Goal: Obtain resource: Download file/media

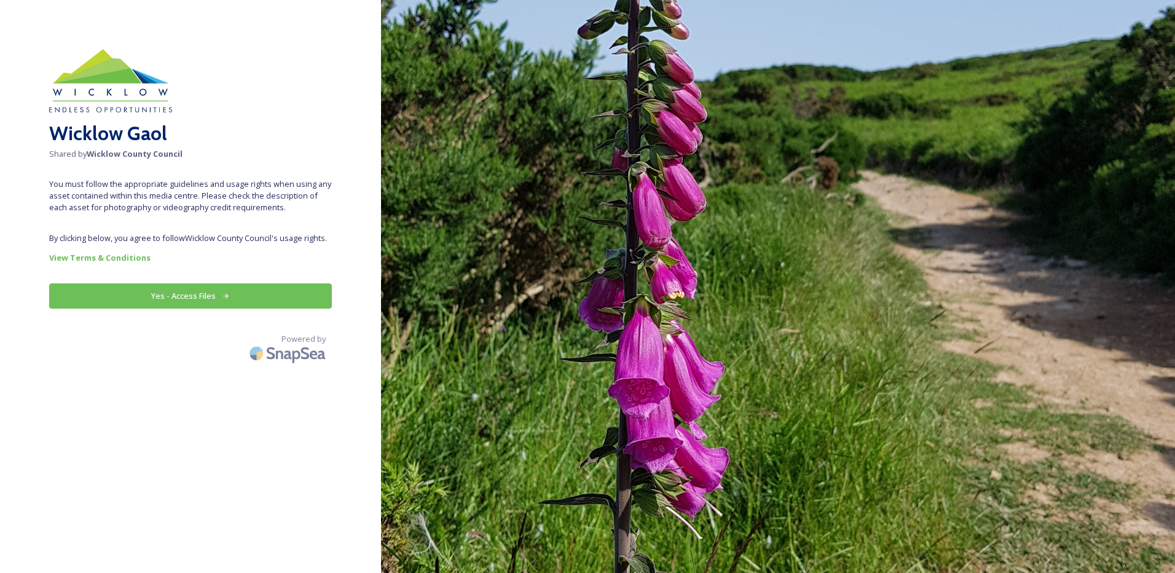
click at [199, 297] on button "Yes - Access Files" at bounding box center [190, 295] width 283 height 25
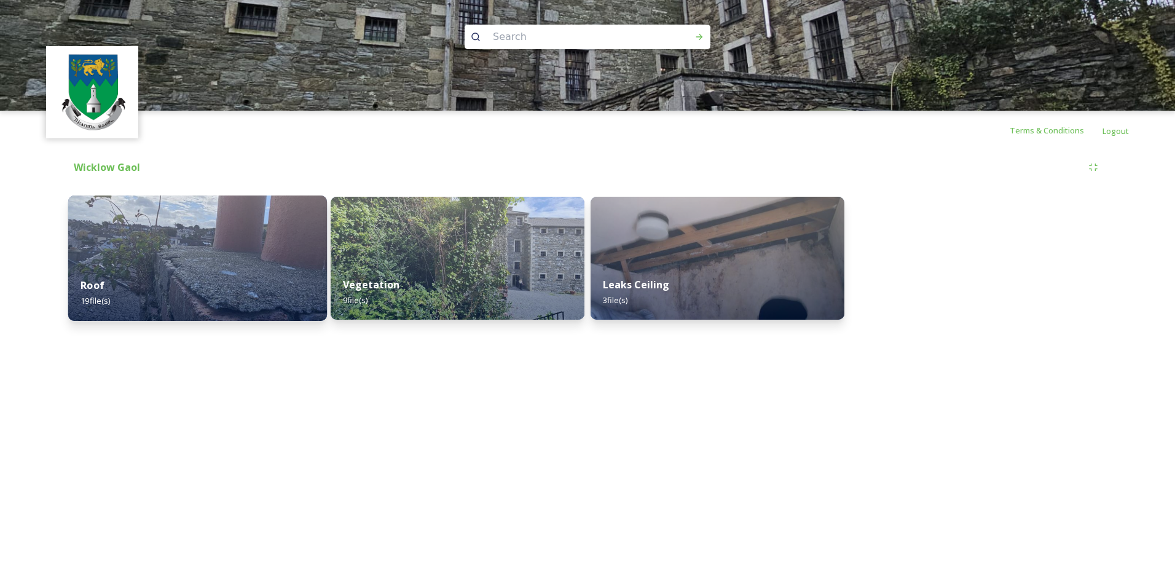
click at [199, 296] on div "Roof 19 file(s)" at bounding box center [197, 293] width 259 height 56
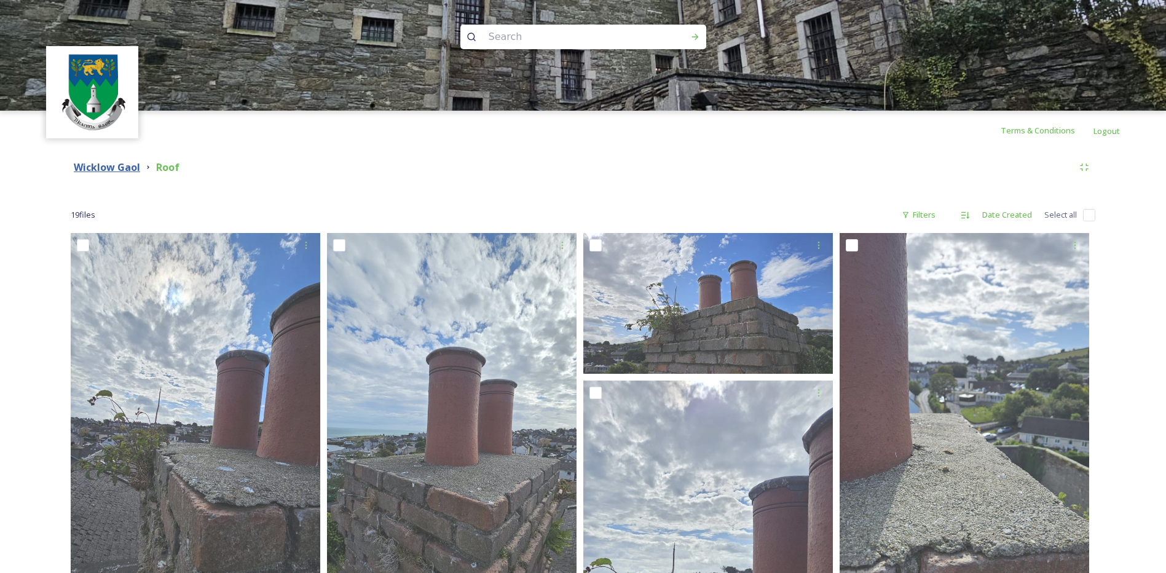
click at [117, 162] on strong "Wicklow Gaol" at bounding box center [107, 167] width 66 height 14
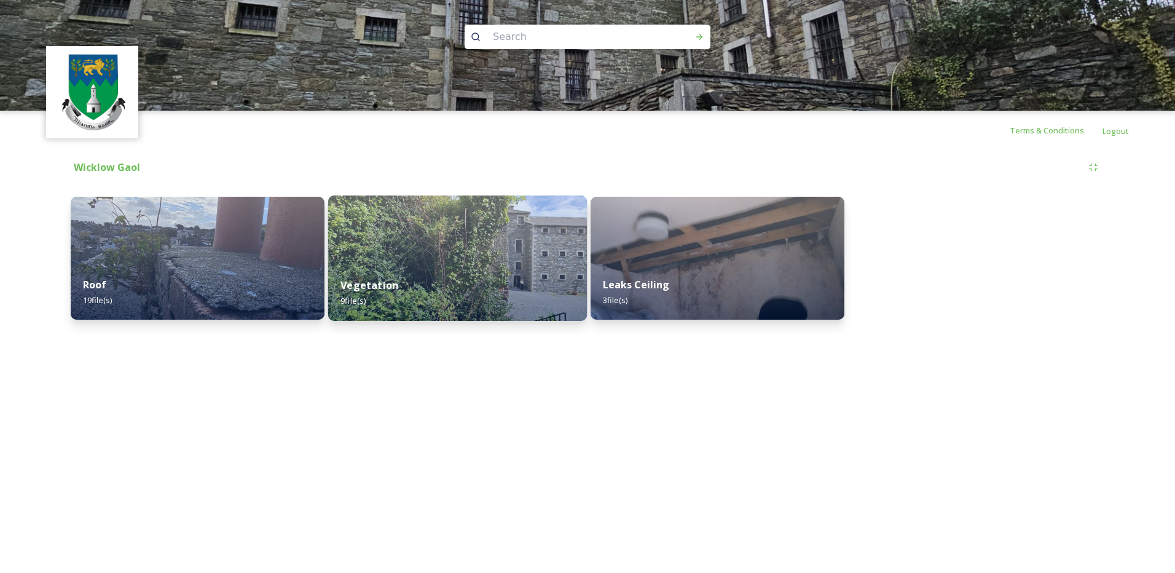
click at [423, 269] on div "Vegetation 9 file(s)" at bounding box center [457, 293] width 259 height 56
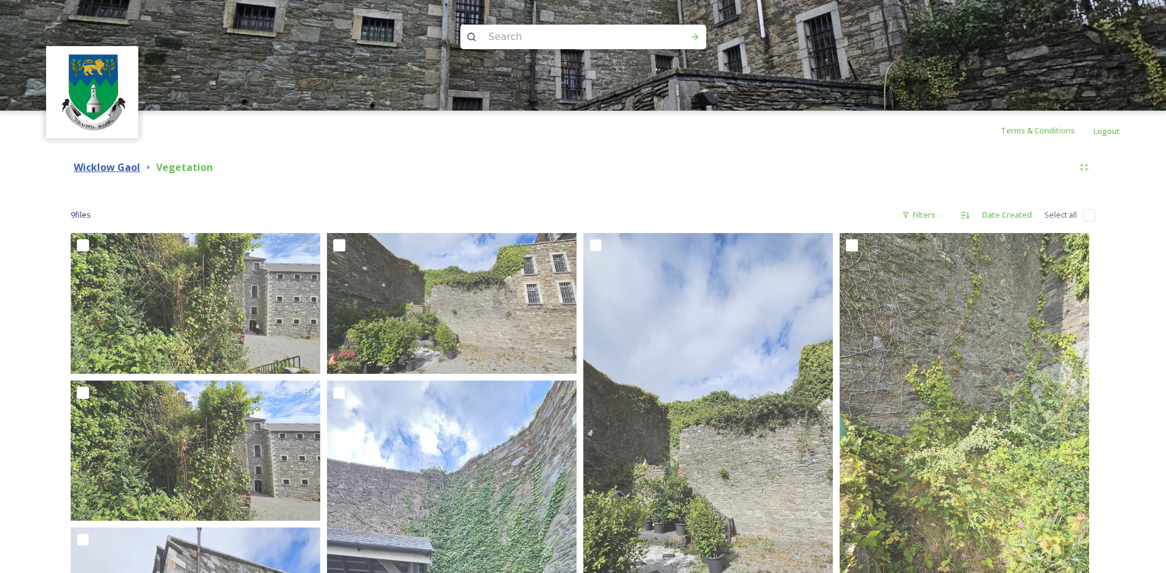
click at [108, 163] on strong "Wicklow Gaol" at bounding box center [107, 167] width 66 height 14
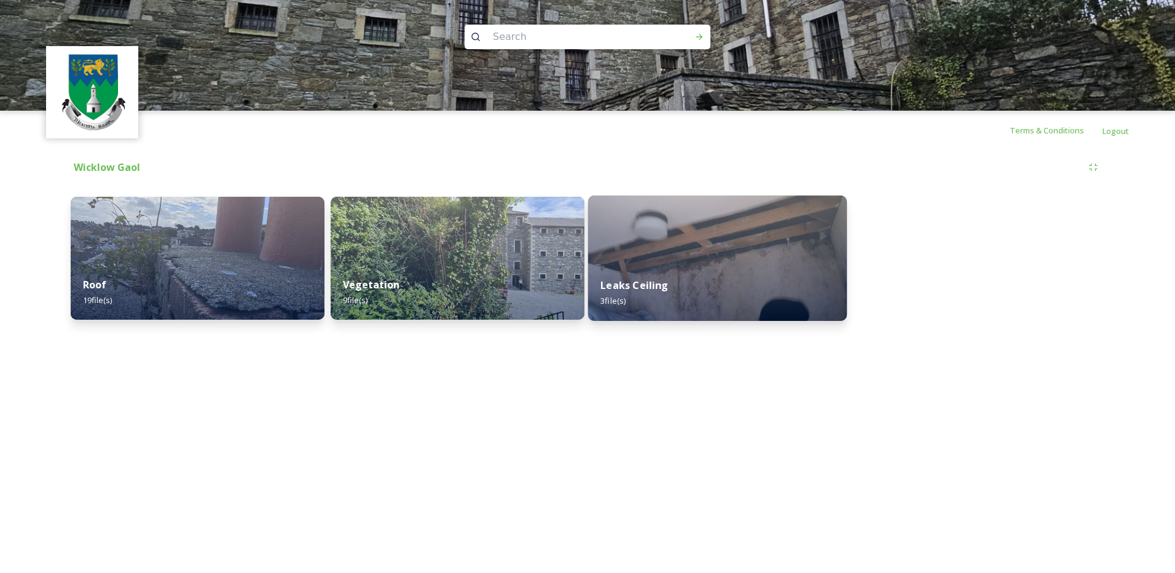
click at [696, 265] on img at bounding box center [717, 257] width 259 height 125
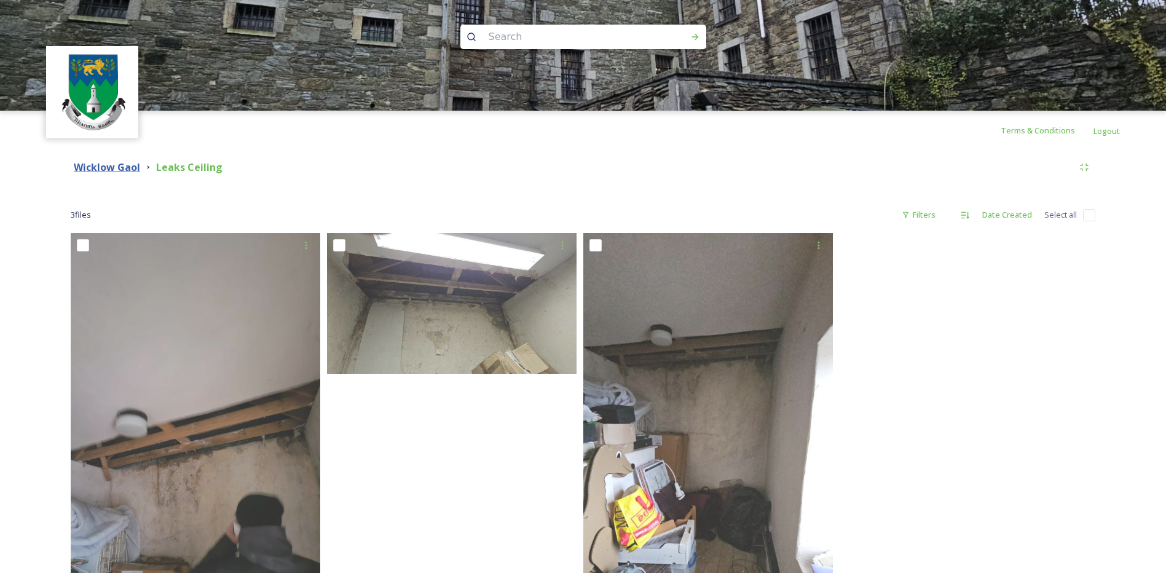
click at [108, 168] on strong "Wicklow Gaol" at bounding box center [107, 167] width 66 height 14
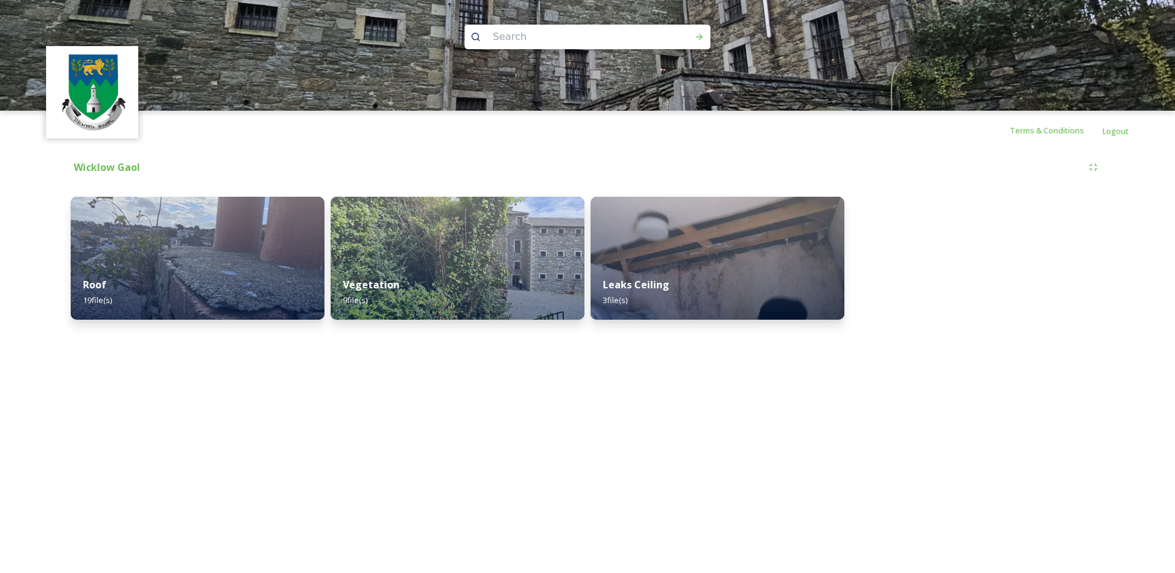
click at [596, 33] on input at bounding box center [571, 36] width 168 height 27
